Goal: Check status

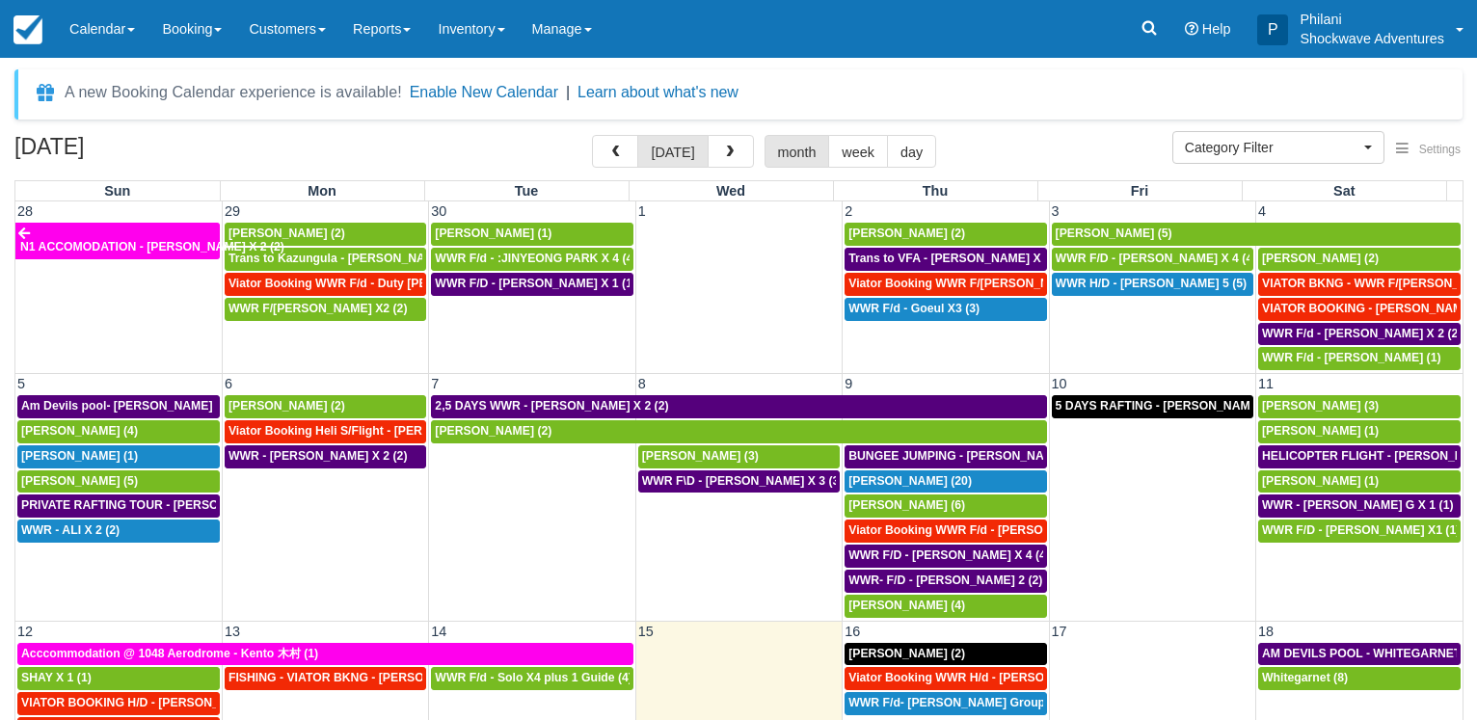
select select
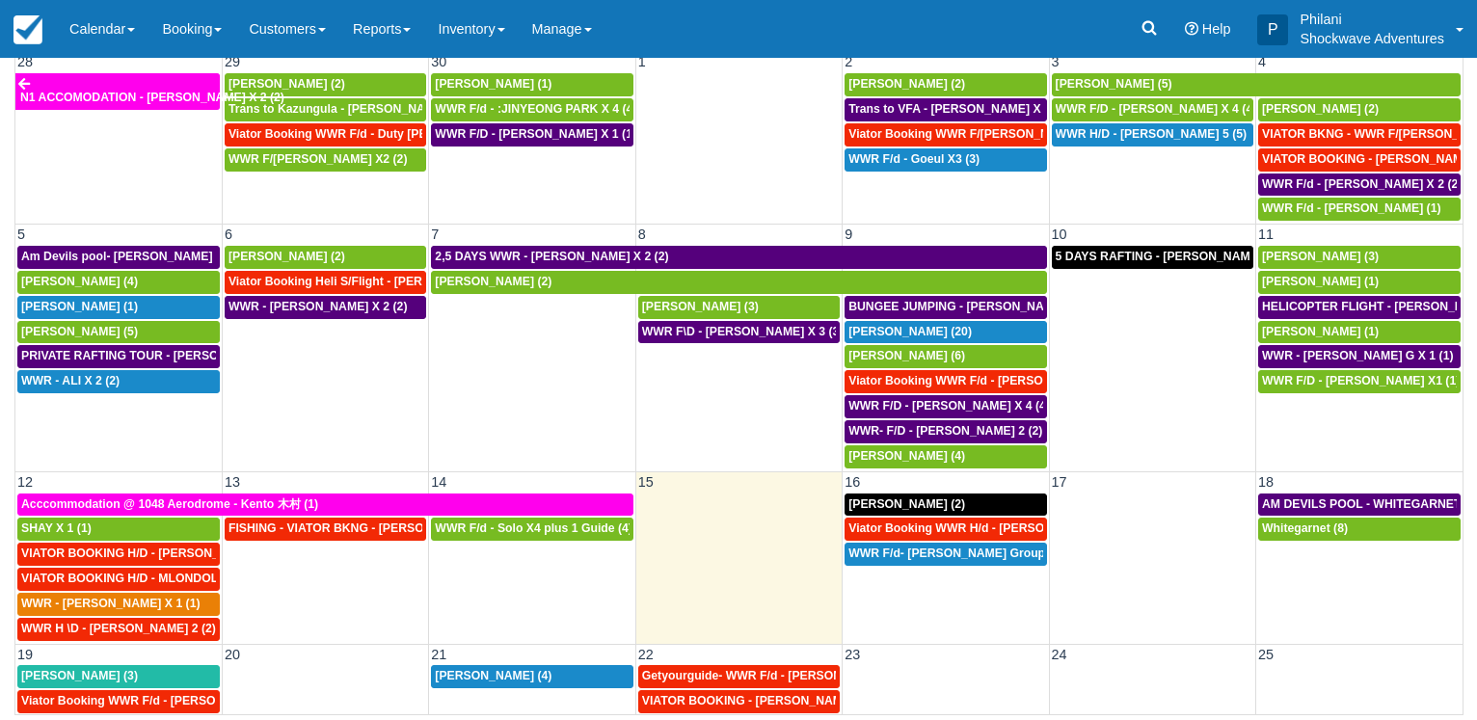
scroll to position [181, 0]
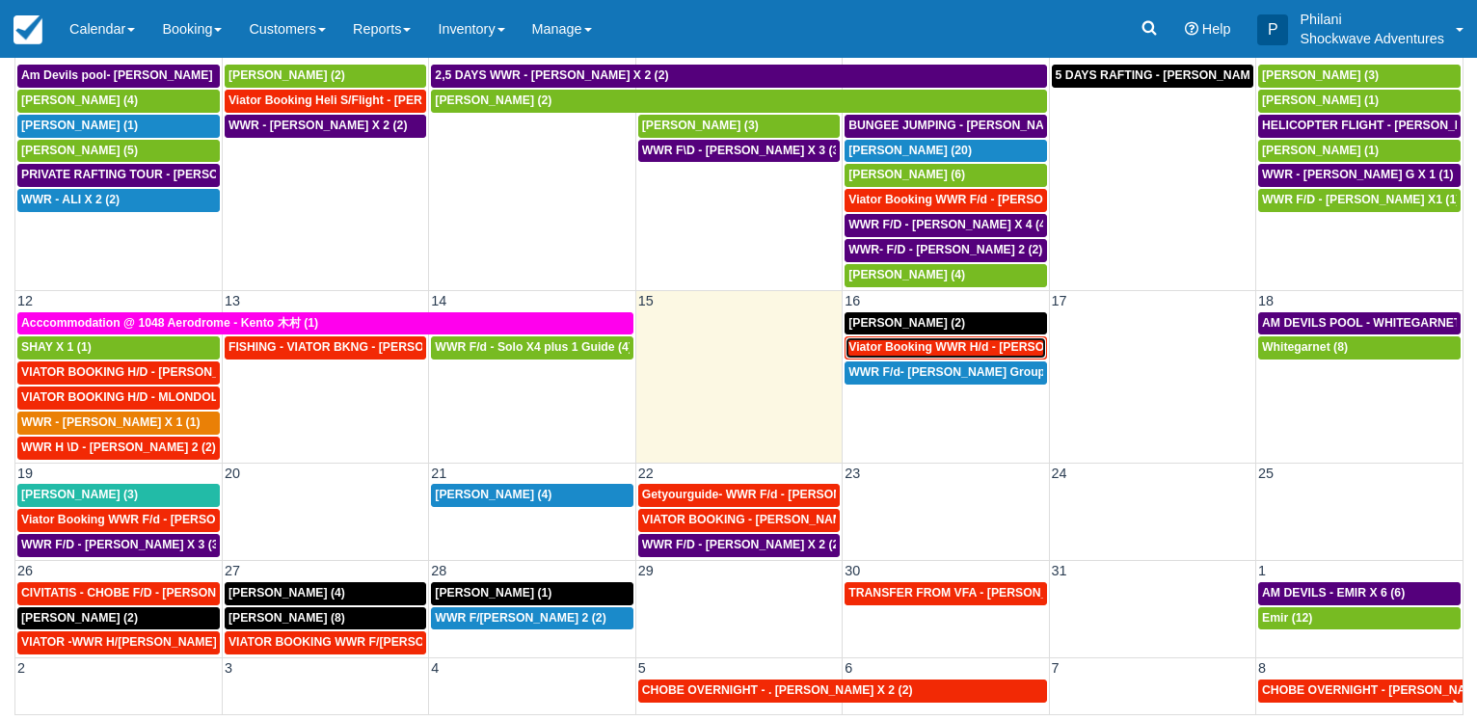
click at [983, 346] on span "Viator Booking WWR H/d - [PERSON_NAME] X 4 (4)" at bounding box center [993, 347] width 288 height 14
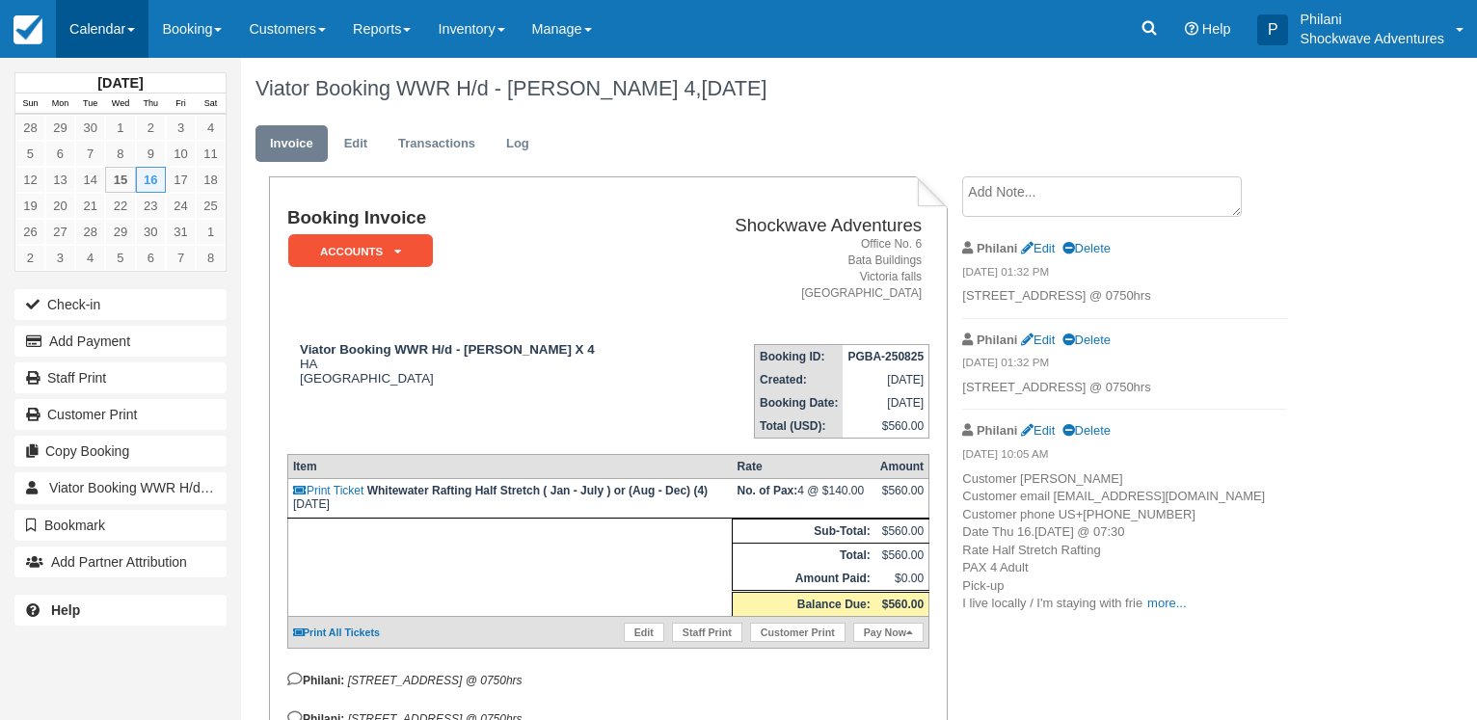
click at [121, 25] on link "Calendar" at bounding box center [102, 29] width 93 height 58
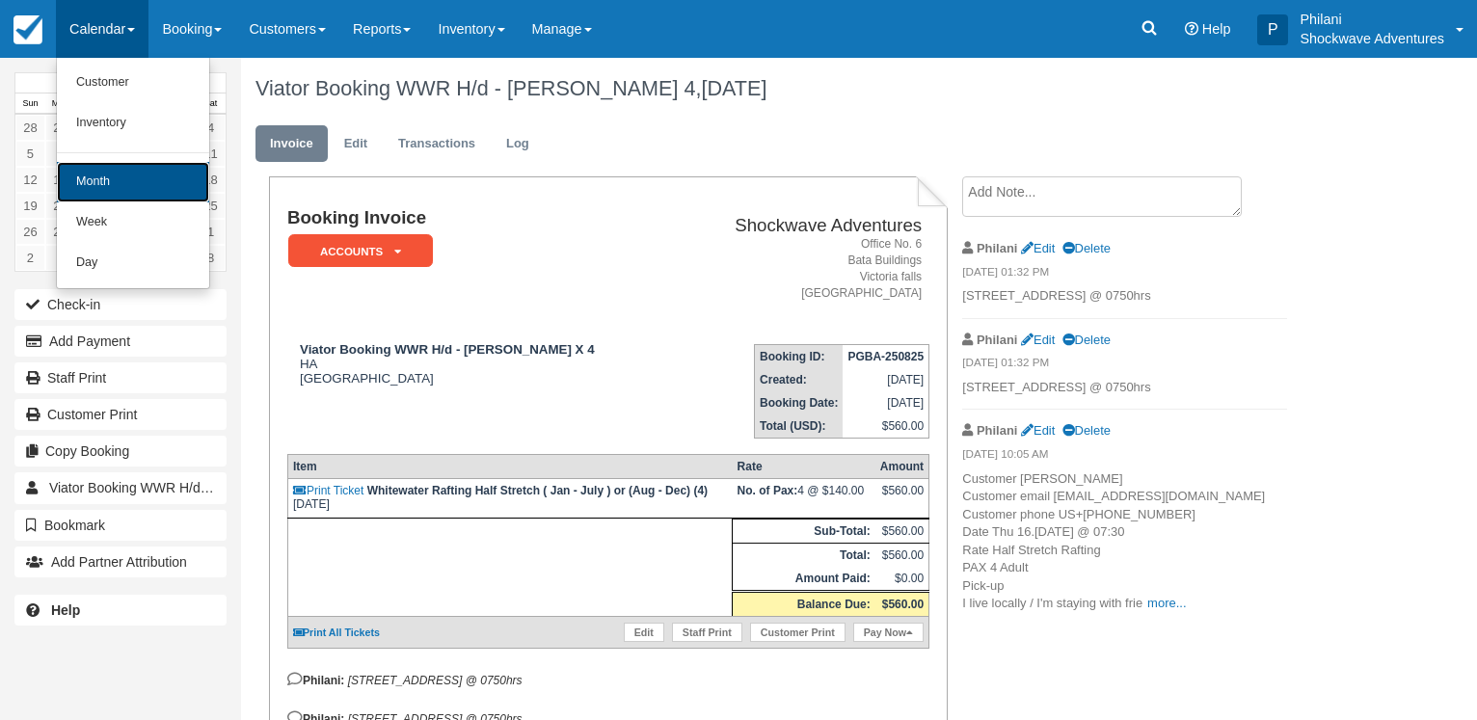
click at [95, 163] on link "Month" at bounding box center [133, 182] width 152 height 41
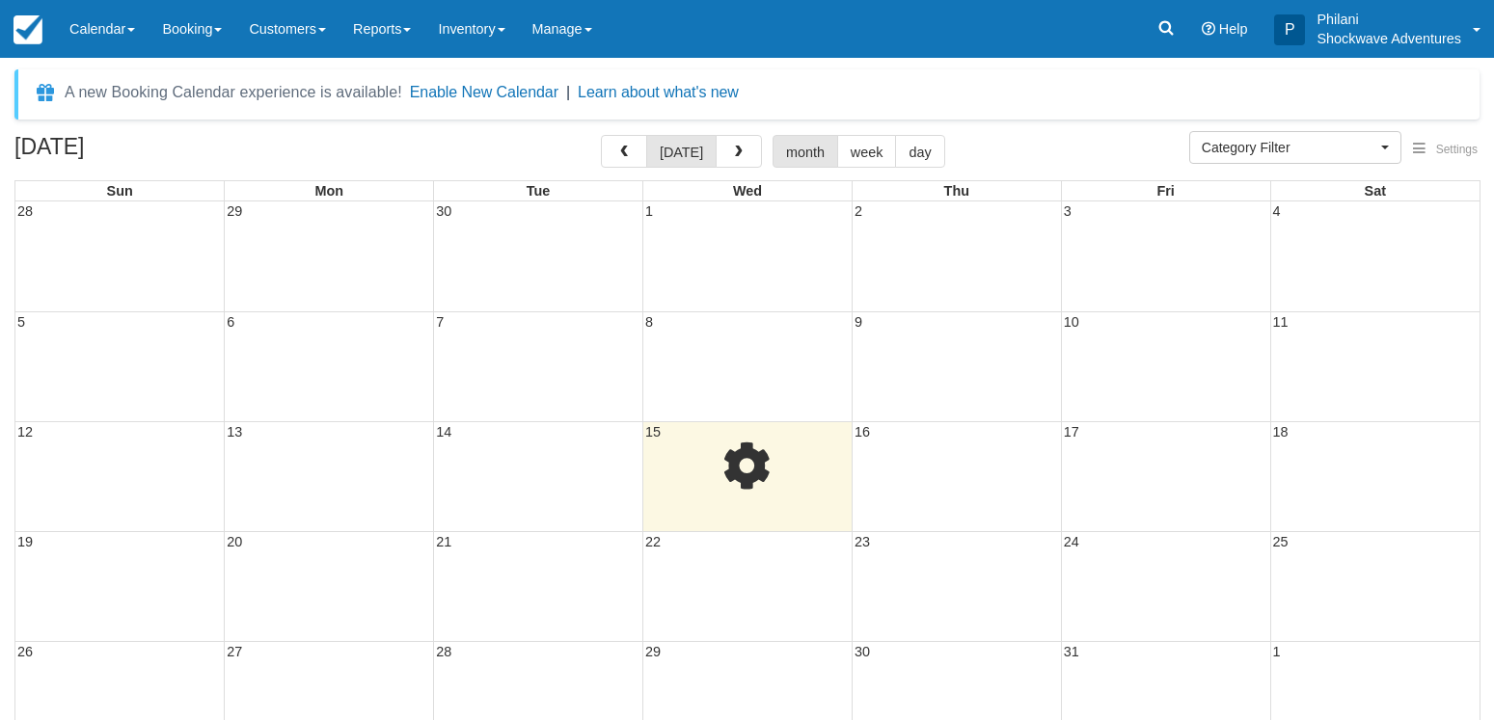
select select
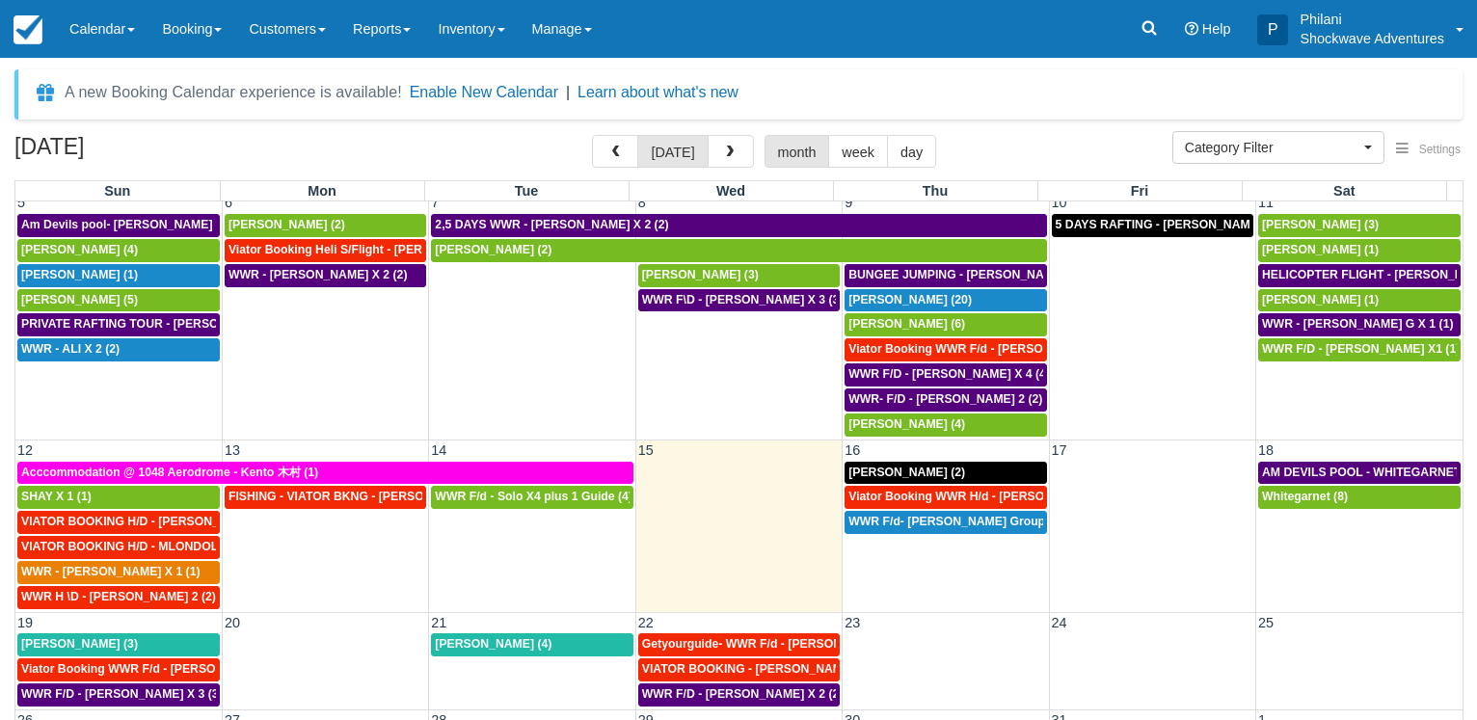
scroll to position [149, 0]
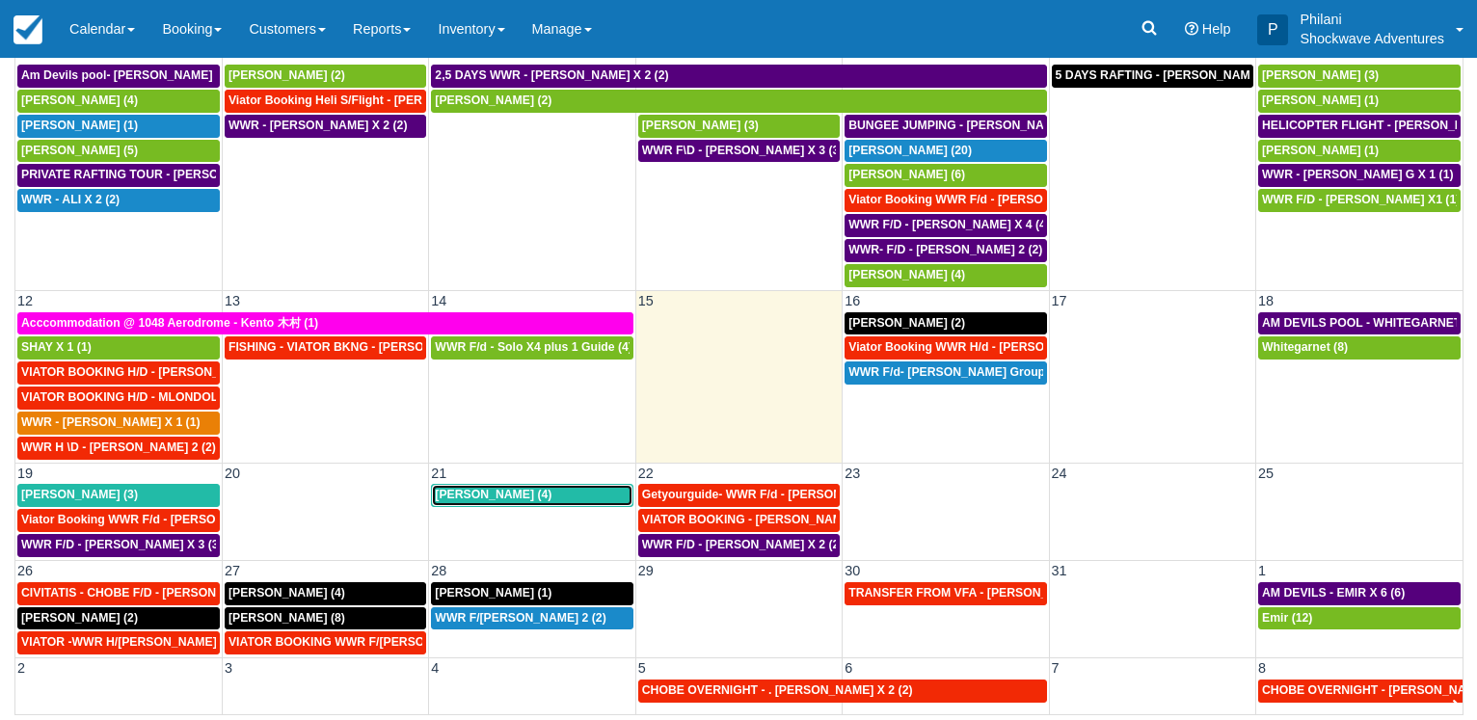
click at [540, 501] on div "Jon Darling (4)" at bounding box center [532, 495] width 194 height 15
